Goal: Task Accomplishment & Management: Manage account settings

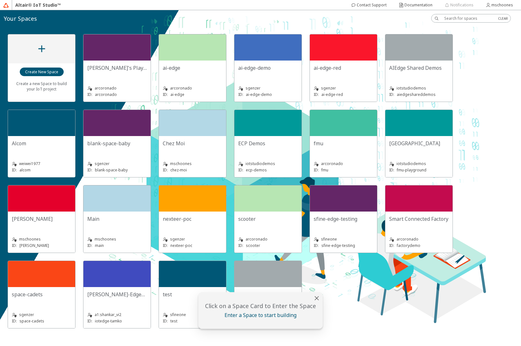
click at [0, 0] on slot "Chez Moi" at bounding box center [0, 0] width 0 height 0
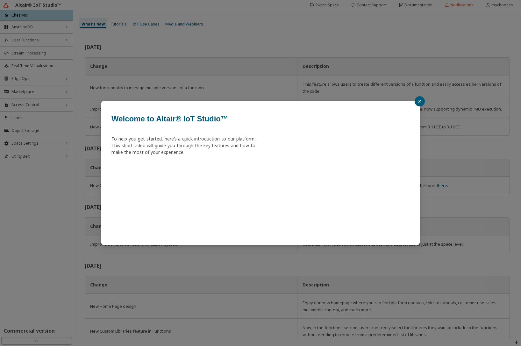
click at [33, 147] on div "Welcome to Altair® IoT Studio™ To help you get started, here’s a quick introduc…" at bounding box center [260, 173] width 521 height 346
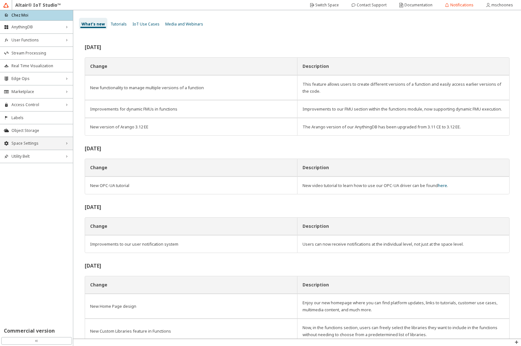
click at [32, 142] on span "Space Settings" at bounding box center [36, 143] width 50 height 5
click at [37, 185] on span "AU Management" at bounding box center [40, 186] width 58 height 5
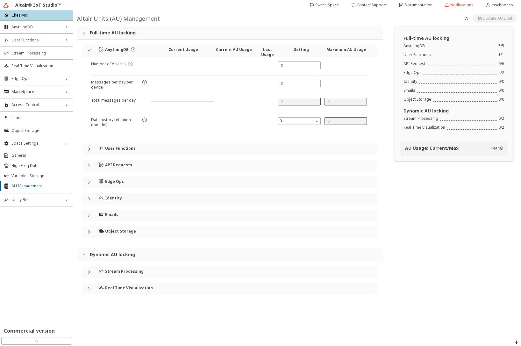
type input "5"
type input "0"
type input "24000"
